Goal: Information Seeking & Learning: Learn about a topic

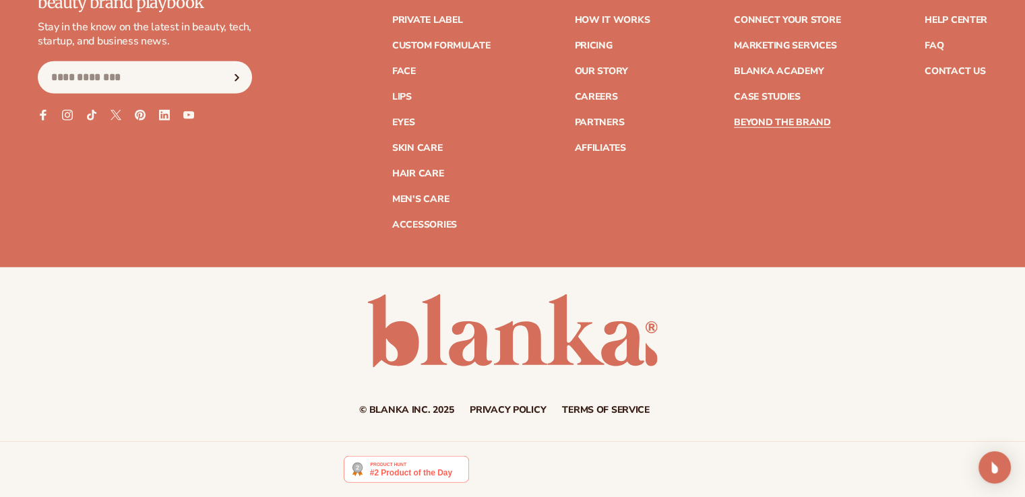
scroll to position [3580, 0]
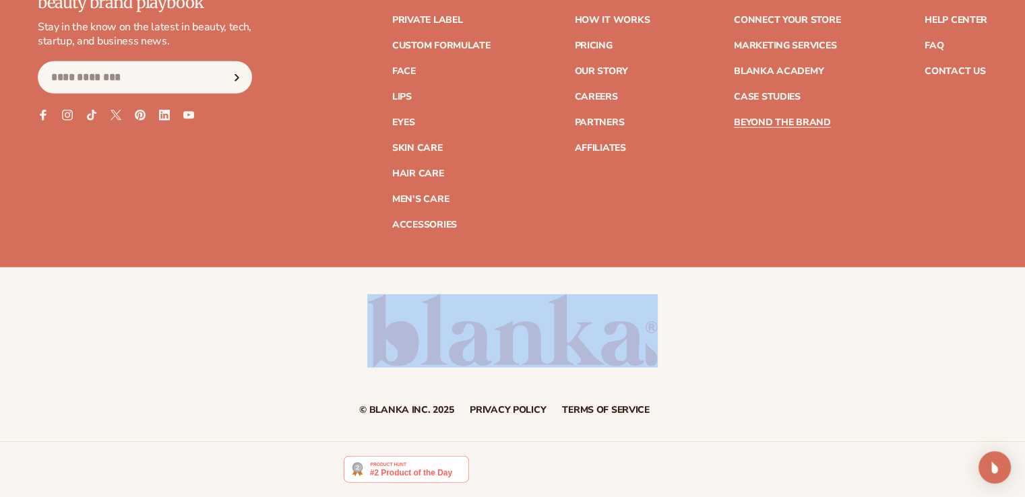
drag, startPoint x: 687, startPoint y: 336, endPoint x: 346, endPoint y: 327, distance: 341.2
click at [367, 328] on div "© Blanka Inc. 2025 Privacy policy Terms of service Contact information" at bounding box center [512, 355] width 1025 height 121
drag, startPoint x: 243, startPoint y: 323, endPoint x: 705, endPoint y: 332, distance: 461.8
click at [664, 332] on div "© Blanka Inc. 2025 Privacy policy Terms of service Contact information" at bounding box center [512, 355] width 1025 height 121
click at [725, 332] on div "© Blanka Inc. 2025 Privacy policy Terms of service Contact information" at bounding box center [512, 355] width 1025 height 121
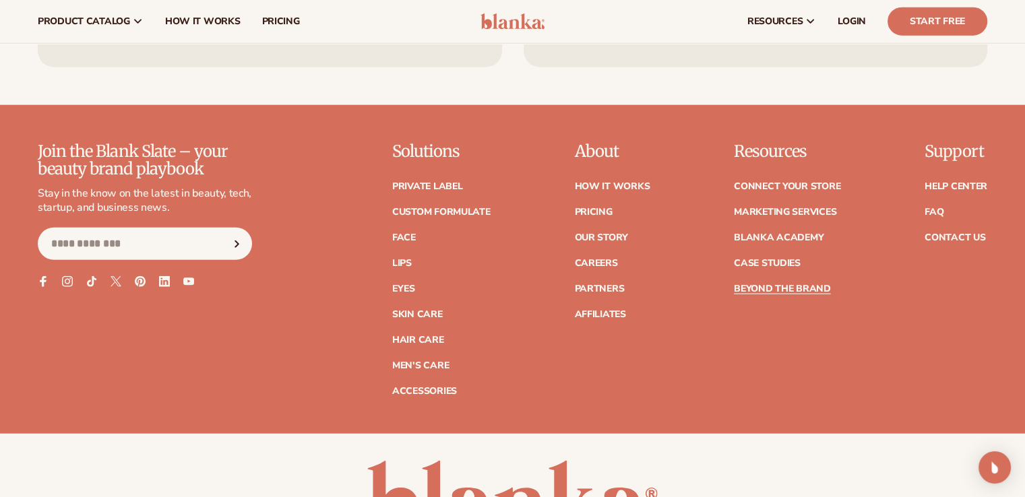
scroll to position [3378, 0]
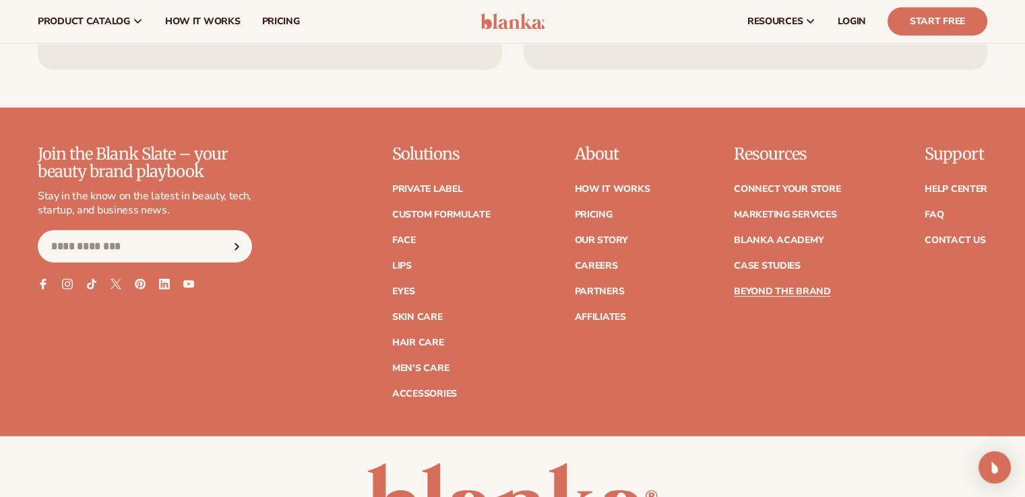
drag, startPoint x: 676, startPoint y: 218, endPoint x: 355, endPoint y: 222, distance: 320.9
click at [340, 222] on div "Join the Blank Slate – your beauty brand playbook Stay in the know on the lates…" at bounding box center [513, 272] width 950 height 253
click at [919, 399] on div "Join the Blank Slate – your beauty brand playbook Stay in the know on the lates…" at bounding box center [513, 272] width 950 height 253
drag, startPoint x: 941, startPoint y: 291, endPoint x: 914, endPoint y: 174, distance: 120.3
click at [920, 176] on footer "Join the Blank Slate – your beauty brand playbook Stay in the know on the lates…" at bounding box center [512, 359] width 1025 height 503
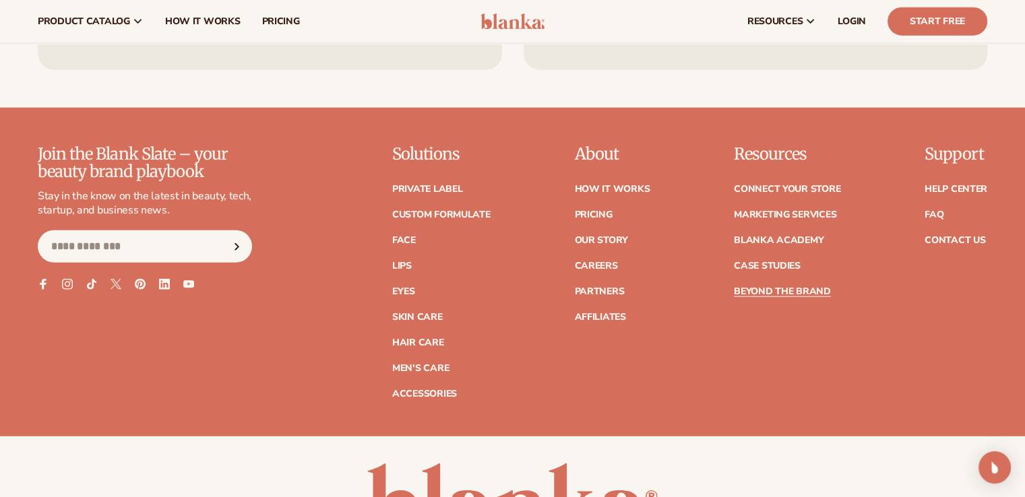
click at [861, 166] on footer "Join the Blank Slate – your beauty brand playbook Stay in the know on the lates…" at bounding box center [512, 359] width 1025 height 503
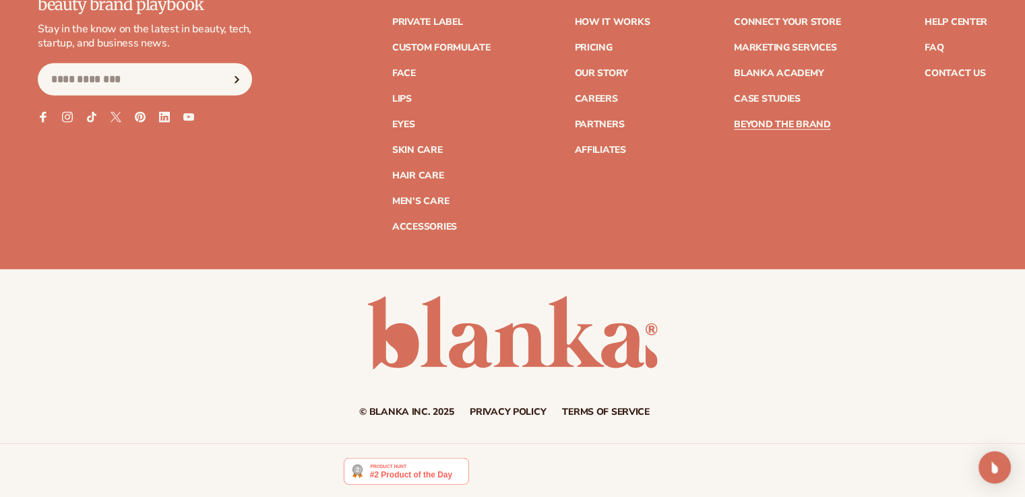
scroll to position [3580, 0]
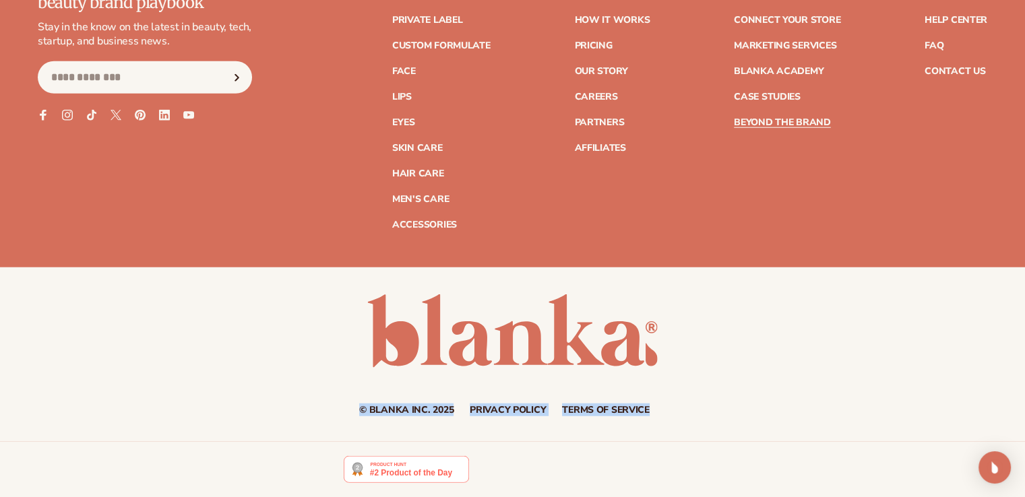
drag, startPoint x: 309, startPoint y: 406, endPoint x: 672, endPoint y: 397, distance: 362.7
click at [672, 397] on div "© Blanka Inc. 2025 Privacy policy Terms of service Contact information" at bounding box center [512, 355] width 1025 height 121
click at [502, 423] on div "© Blanka Inc. 2025 Privacy policy Terms of service Contact information" at bounding box center [512, 355] width 1025 height 175
drag, startPoint x: 329, startPoint y: 412, endPoint x: 825, endPoint y: 338, distance: 501.7
click at [825, 338] on div "© Blanka Inc. 2025 Privacy policy Terms of service Contact information" at bounding box center [512, 355] width 1025 height 121
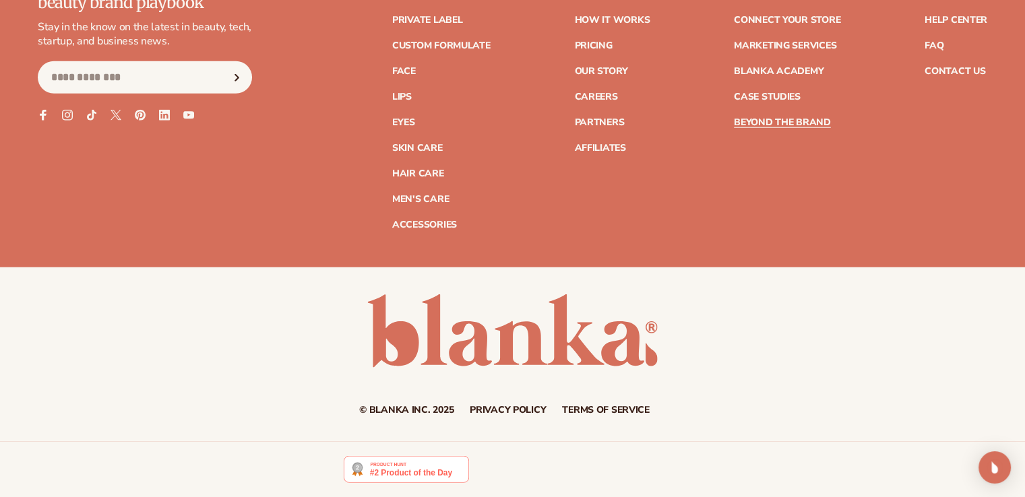
click at [718, 345] on div "© Blanka Inc. 2025 Privacy policy Terms of service Contact information" at bounding box center [512, 355] width 1025 height 121
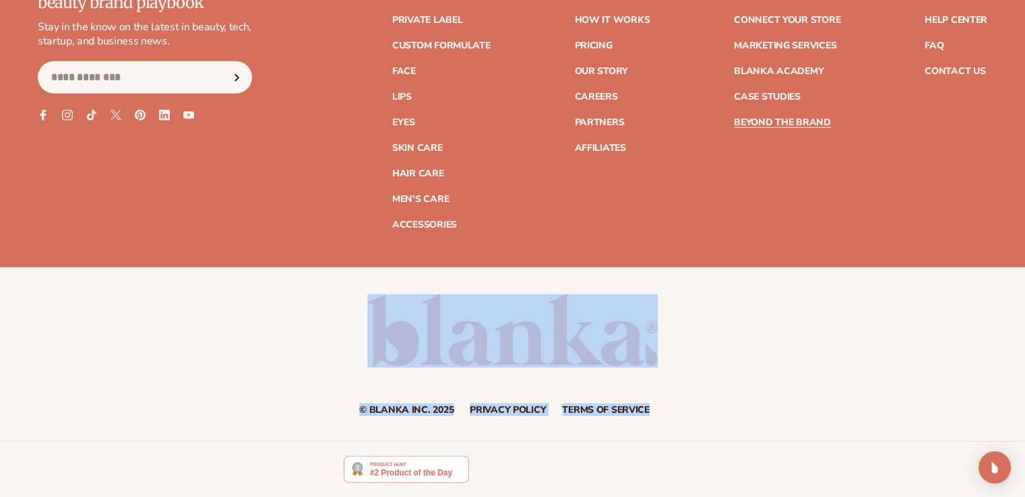
drag, startPoint x: 556, startPoint y: 344, endPoint x: 301, endPoint y: 336, distance: 254.9
click at [301, 336] on div "© Blanka Inc. 2025 Privacy policy Terms of service Contact information" at bounding box center [512, 355] width 1025 height 121
click at [406, 410] on small "© Blanka Inc. 2025" at bounding box center [406, 410] width 94 height 13
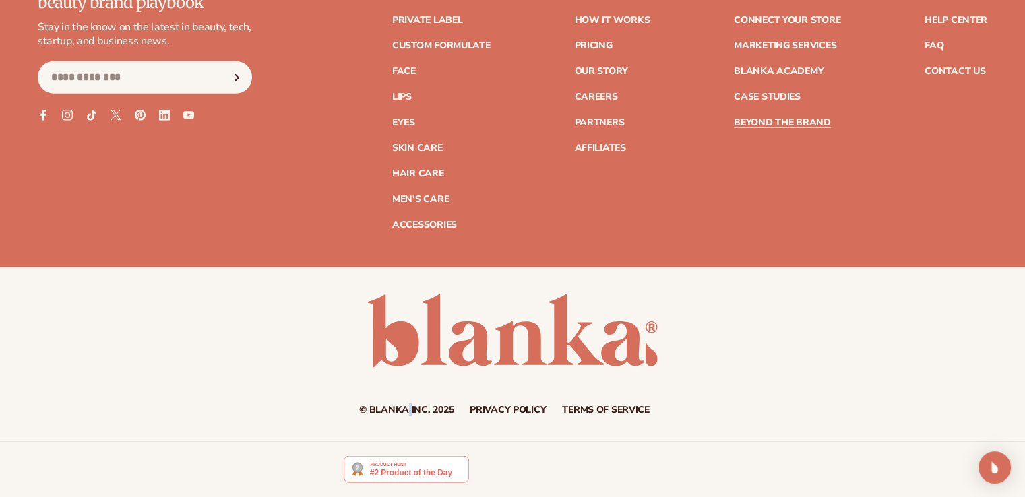
click at [406, 410] on small "© Blanka Inc. 2025" at bounding box center [406, 410] width 94 height 13
click at [623, 406] on link "Terms of service" at bounding box center [606, 410] width 88 height 9
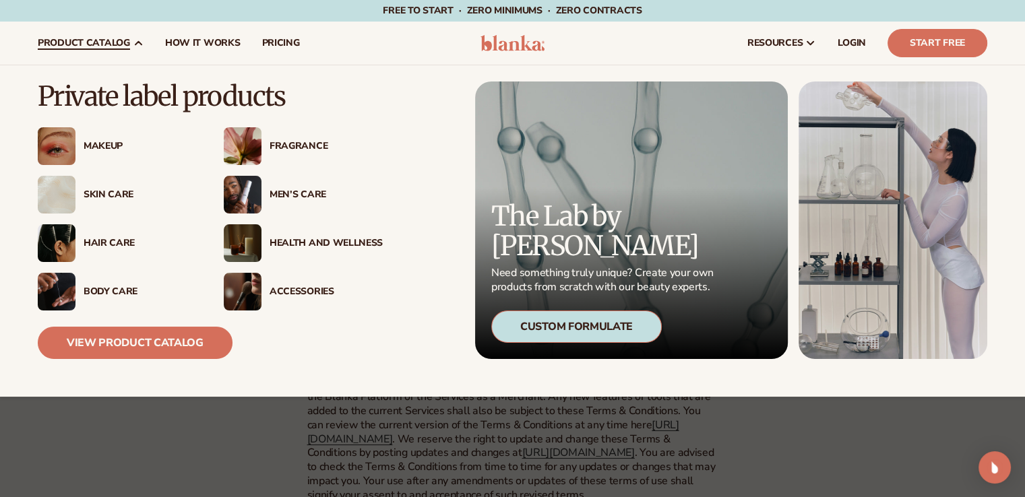
click at [110, 50] on link "product catalog" at bounding box center [90, 43] width 127 height 43
click at [182, 101] on p "Private label products" at bounding box center [210, 97] width 345 height 30
click at [250, 192] on img at bounding box center [243, 195] width 38 height 38
